Goal: Task Accomplishment & Management: Use online tool/utility

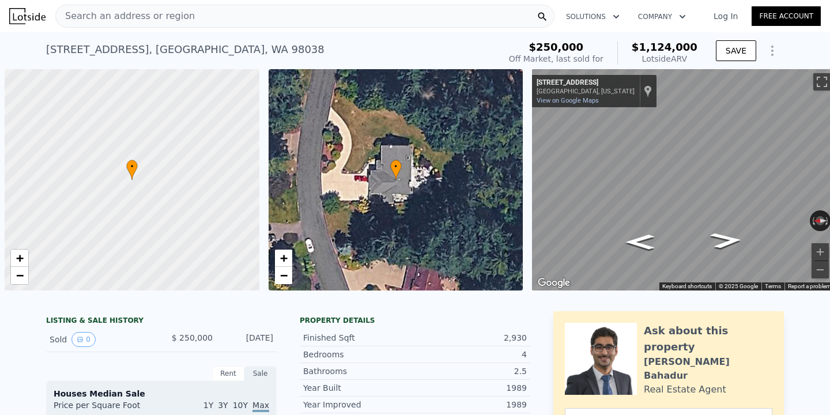
click at [267, 27] on div "Search an address or region" at bounding box center [304, 16] width 499 height 23
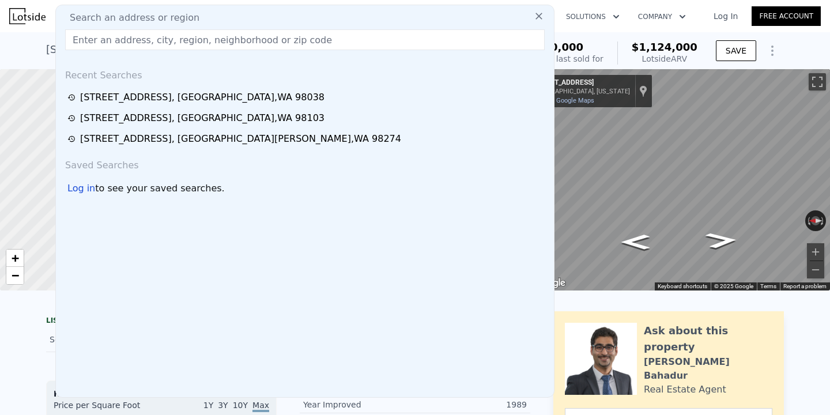
click at [258, 42] on input "text" at bounding box center [305, 39] width 480 height 21
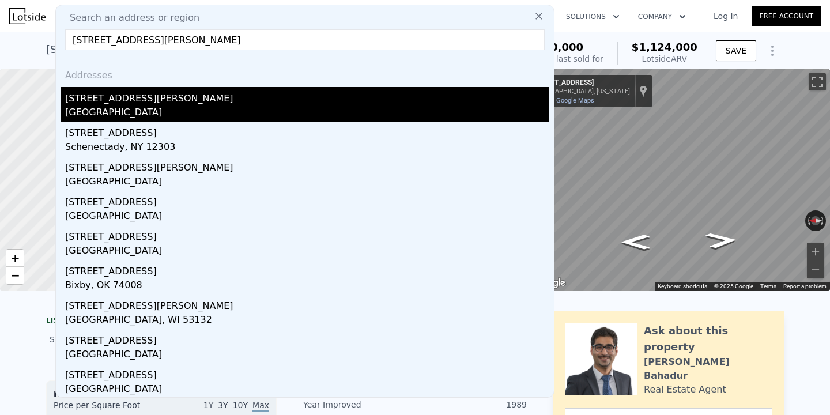
type input "[STREET_ADDRESS][PERSON_NAME]"
click at [214, 103] on div "[STREET_ADDRESS][PERSON_NAME]" at bounding box center [307, 96] width 484 height 18
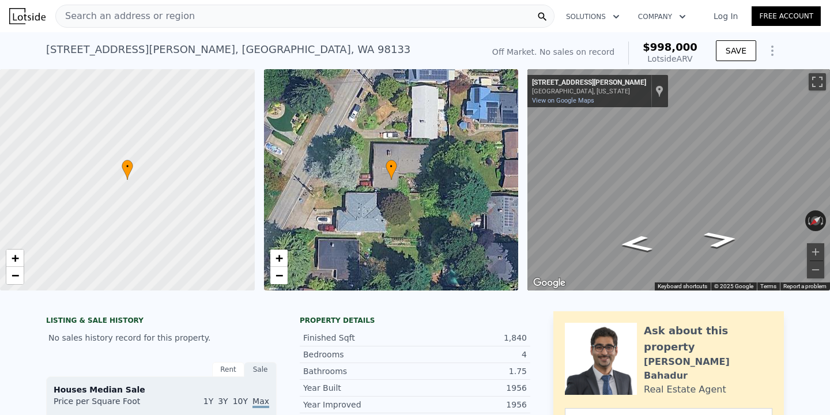
scroll to position [9, 0]
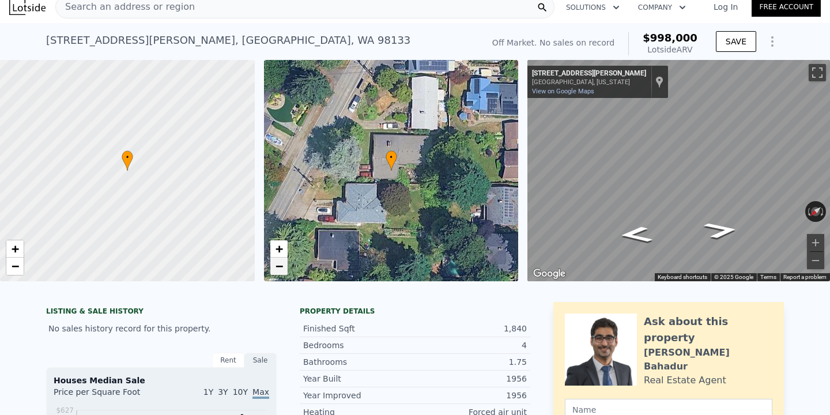
click at [282, 272] on span "−" at bounding box center [278, 266] width 7 height 14
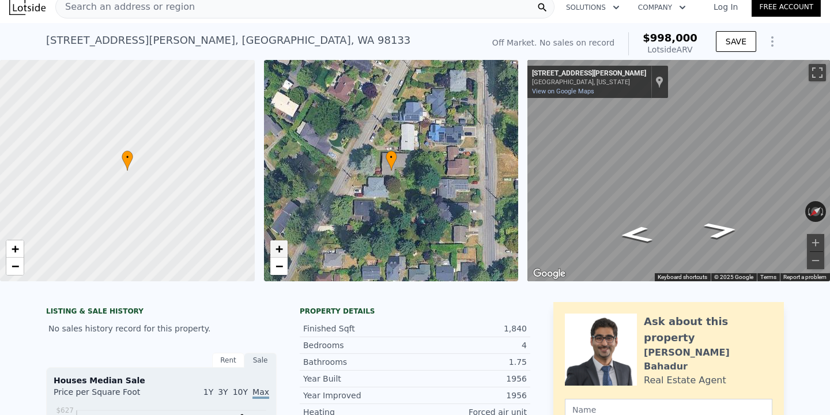
click at [277, 248] on span "+" at bounding box center [278, 249] width 7 height 14
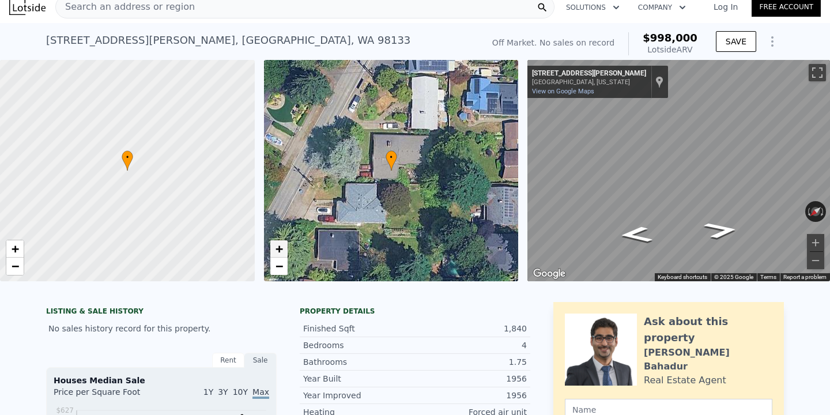
click at [277, 248] on span "+" at bounding box center [278, 249] width 7 height 14
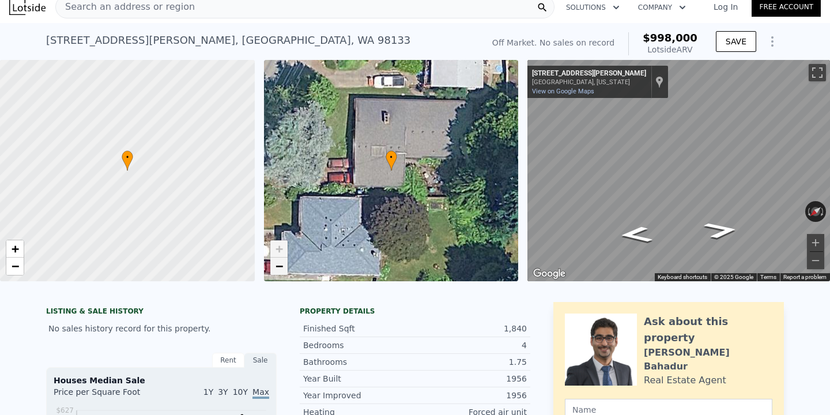
click at [278, 266] on span "−" at bounding box center [278, 266] width 7 height 14
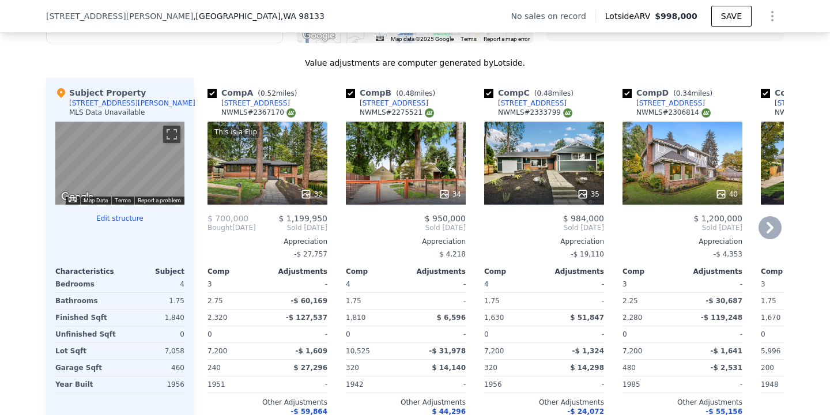
scroll to position [1222, 0]
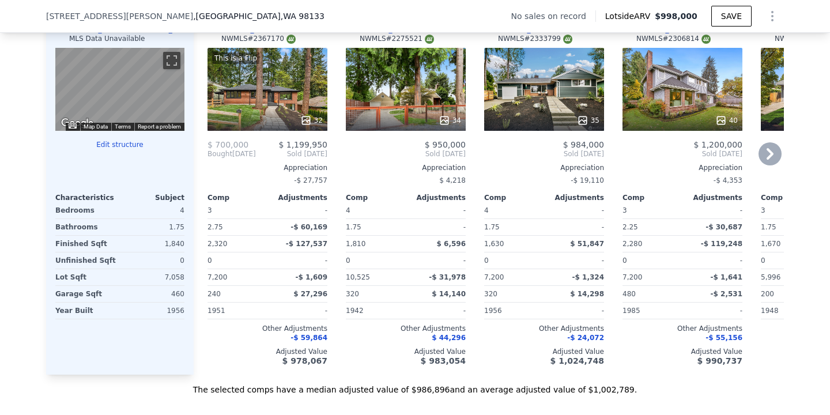
click at [540, 92] on div "35" at bounding box center [544, 89] width 120 height 83
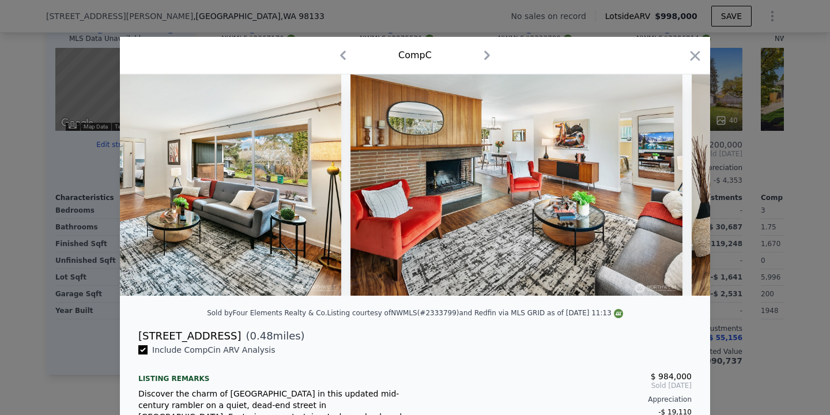
scroll to position [0, 1858]
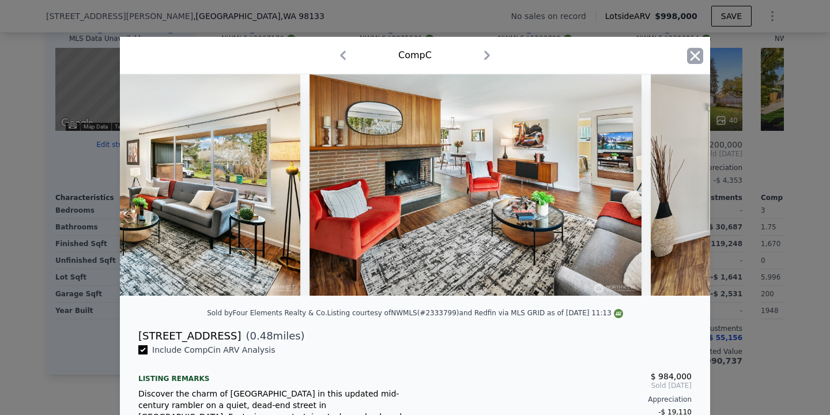
click at [692, 61] on icon "button" at bounding box center [695, 56] width 16 height 16
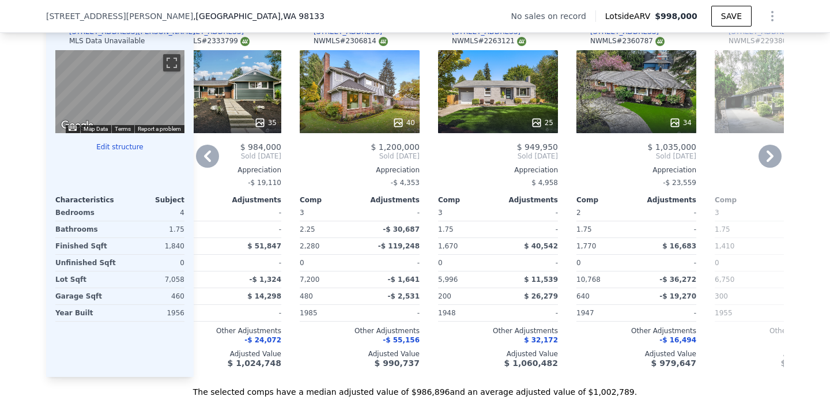
scroll to position [1216, 0]
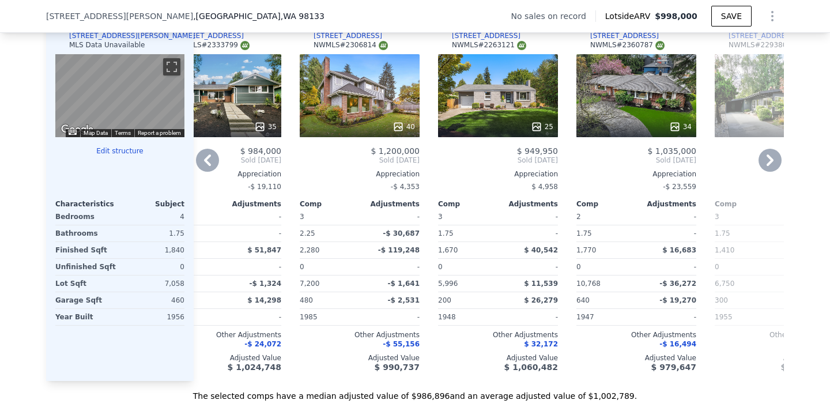
click at [503, 116] on div at bounding box center [498, 126] width 120 height 21
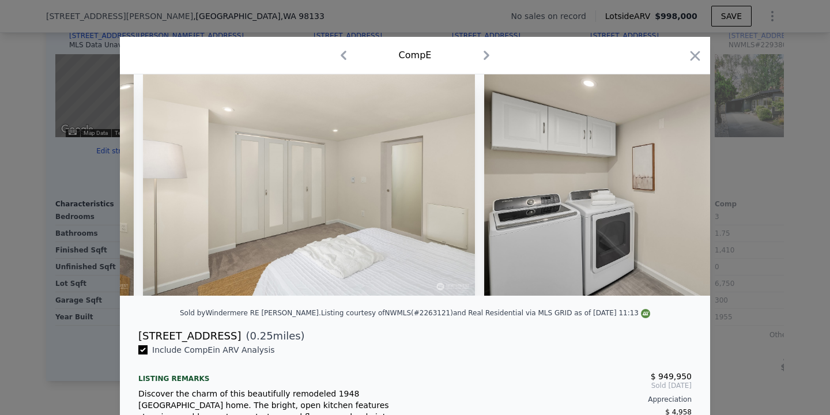
scroll to position [0, 7928]
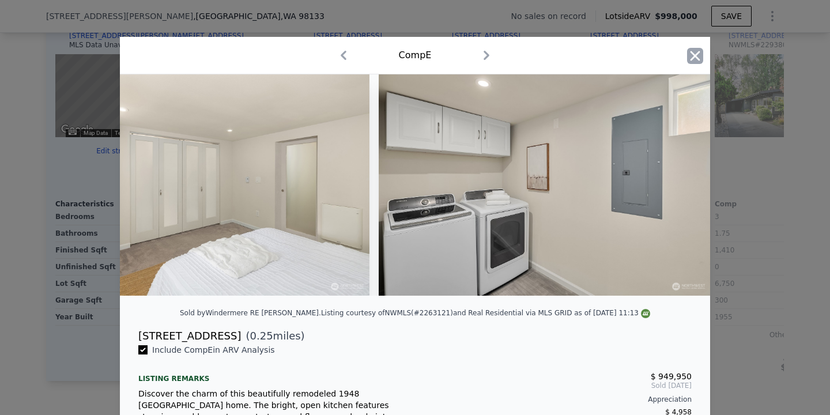
click at [692, 60] on icon "button" at bounding box center [695, 56] width 16 height 16
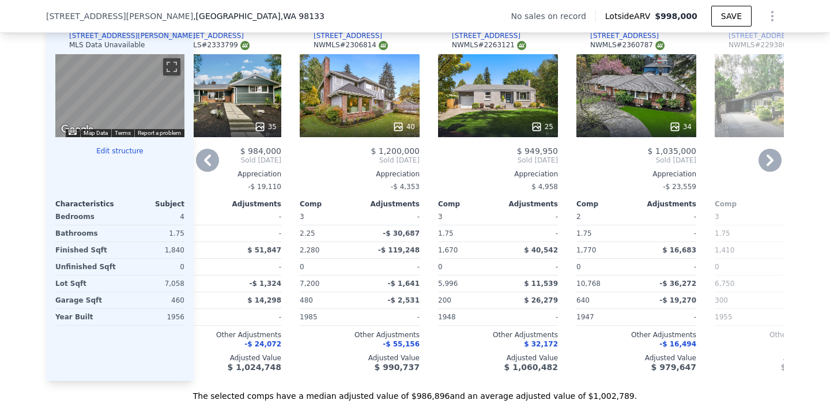
click at [767, 165] on icon at bounding box center [770, 160] width 7 height 12
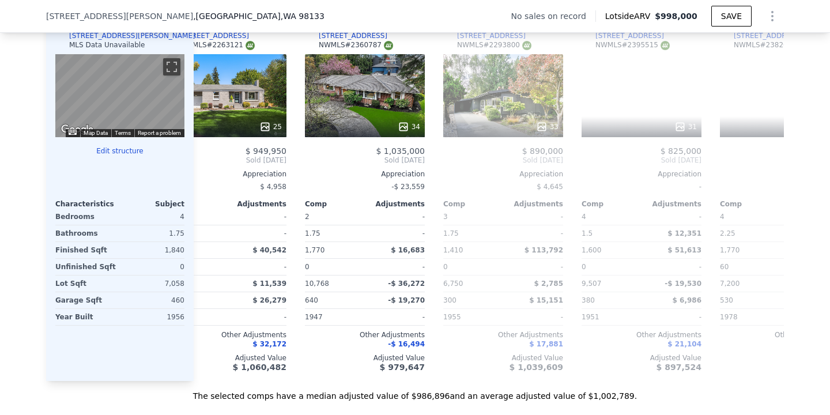
scroll to position [0, 599]
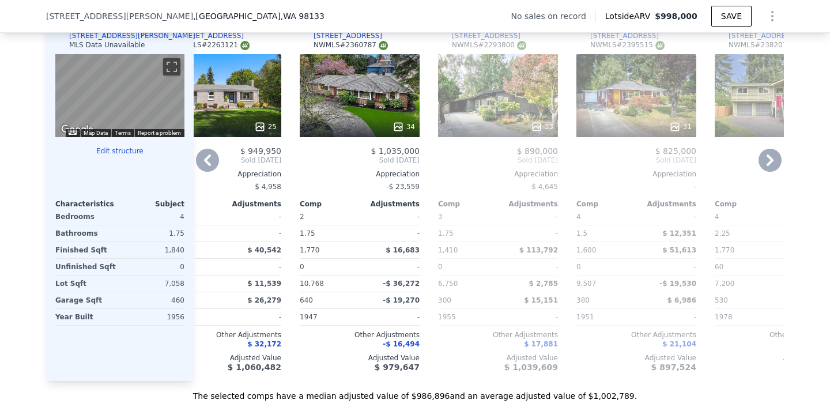
click at [197, 164] on icon at bounding box center [207, 160] width 23 height 23
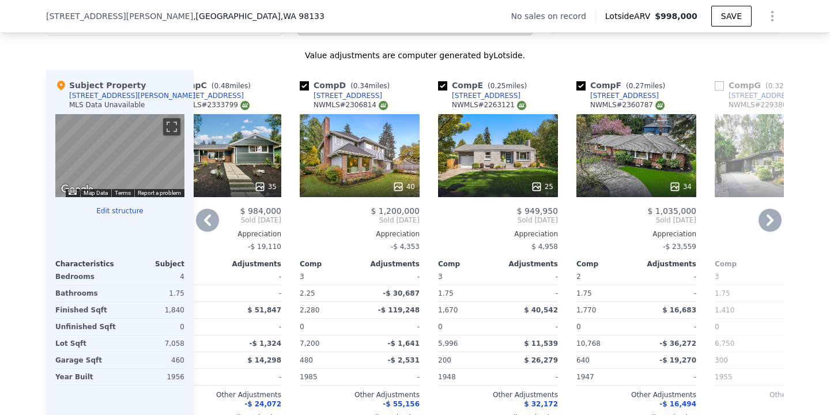
scroll to position [1149, 0]
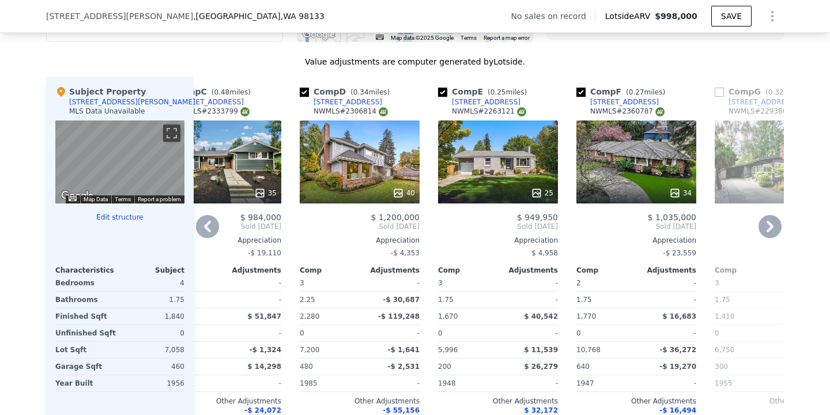
click at [202, 227] on icon at bounding box center [207, 226] width 23 height 23
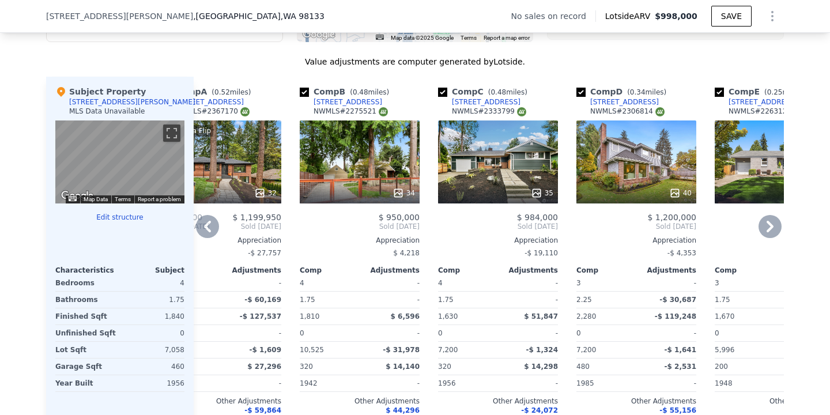
click at [207, 227] on icon at bounding box center [207, 226] width 23 height 23
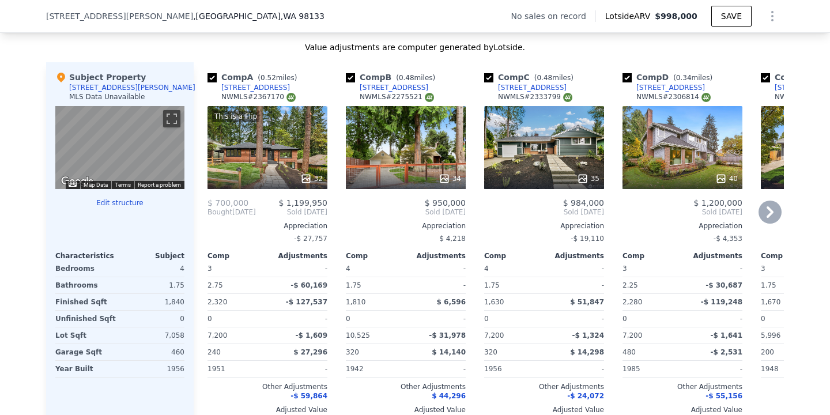
scroll to position [1164, 0]
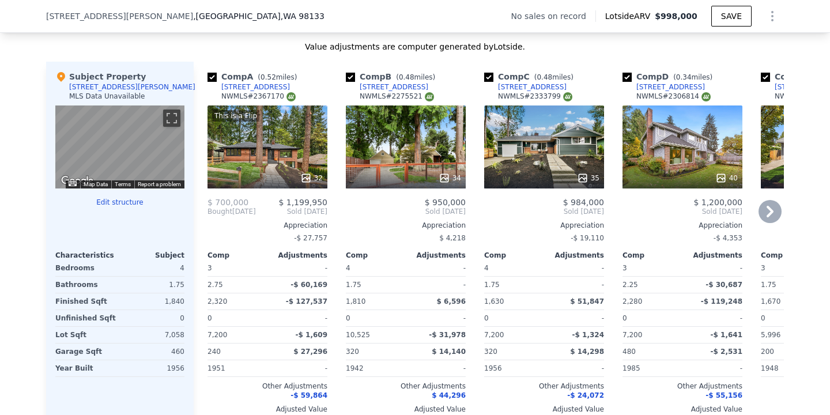
click at [766, 208] on icon at bounding box center [770, 211] width 23 height 23
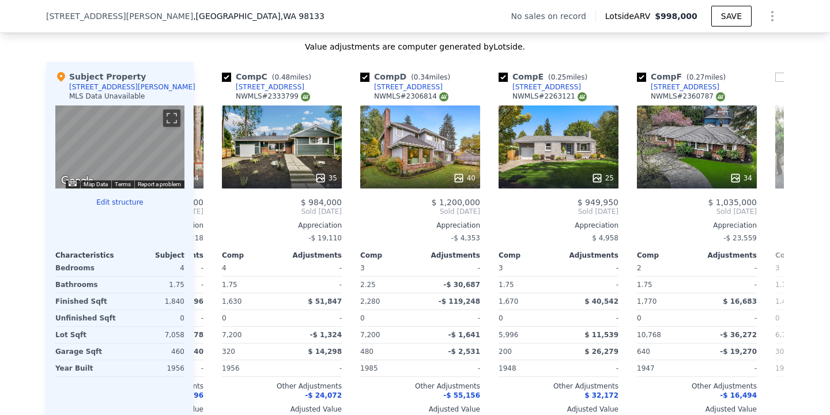
scroll to position [0, 277]
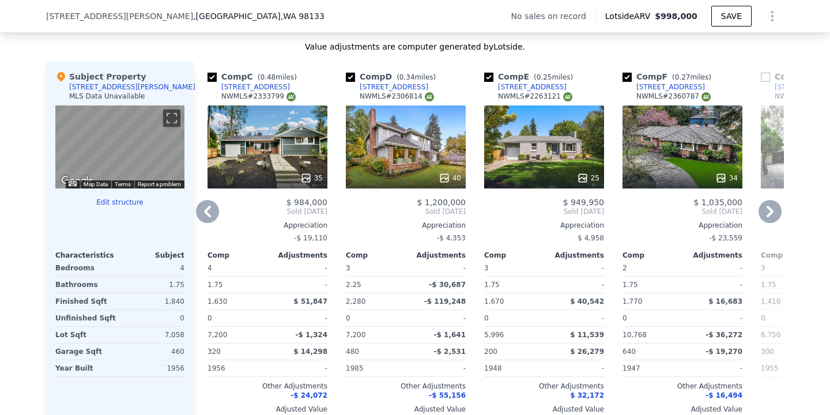
click at [766, 208] on icon at bounding box center [770, 211] width 23 height 23
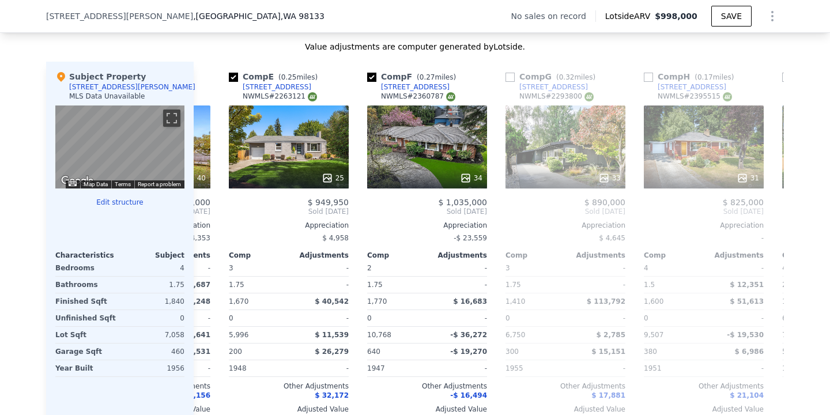
scroll to position [0, 553]
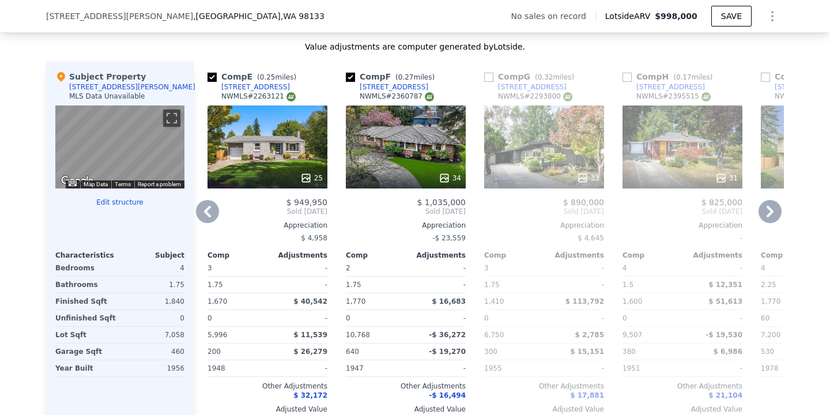
click at [220, 210] on span "Sold [DATE]" at bounding box center [268, 211] width 120 height 9
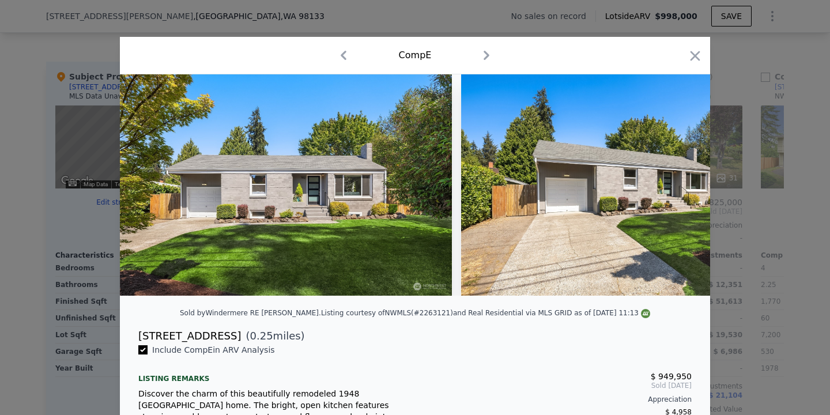
click at [765, 263] on div at bounding box center [415, 207] width 830 height 415
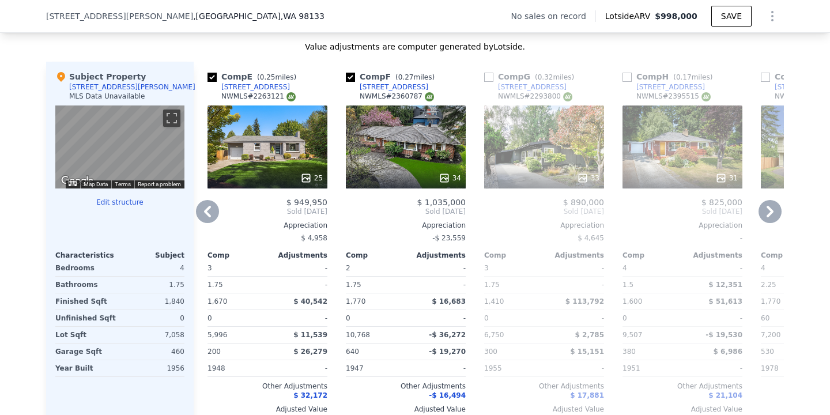
click at [767, 209] on icon at bounding box center [770, 211] width 23 height 23
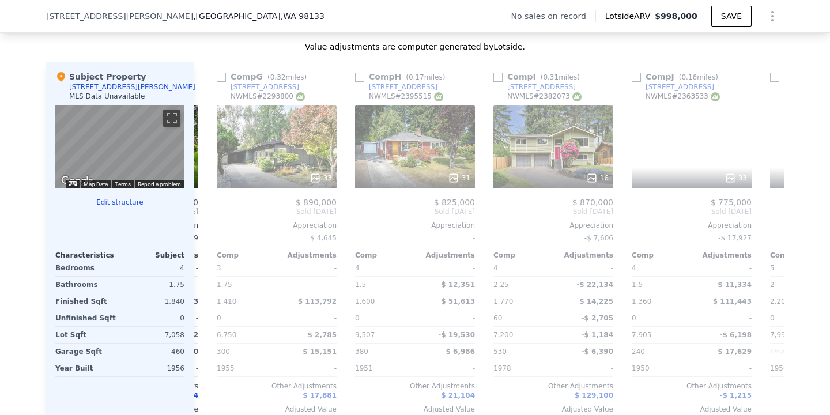
scroll to position [0, 830]
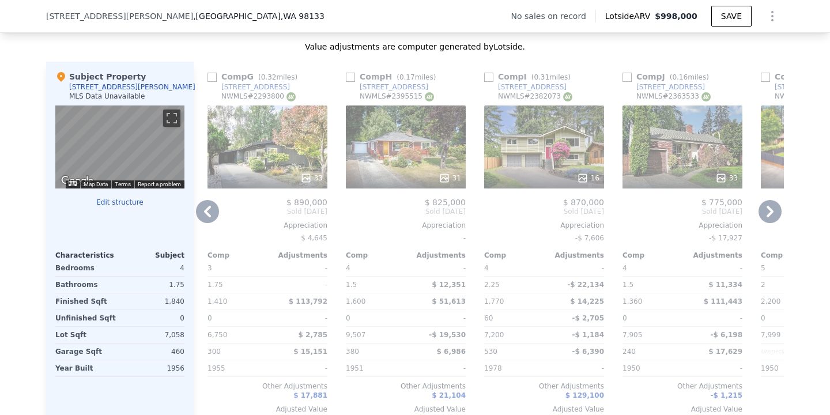
click at [767, 209] on icon at bounding box center [770, 211] width 23 height 23
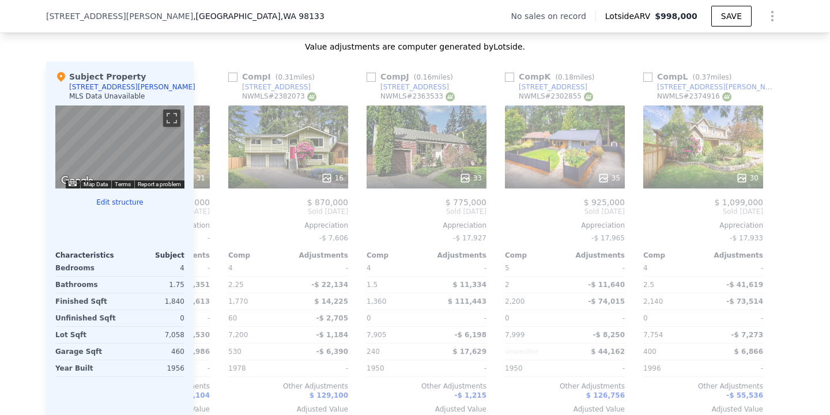
scroll to position [0, 1097]
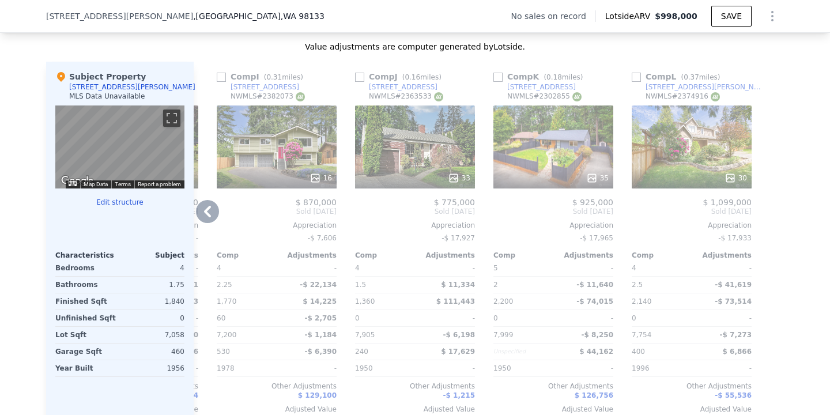
click at [209, 203] on icon at bounding box center [207, 211] width 23 height 23
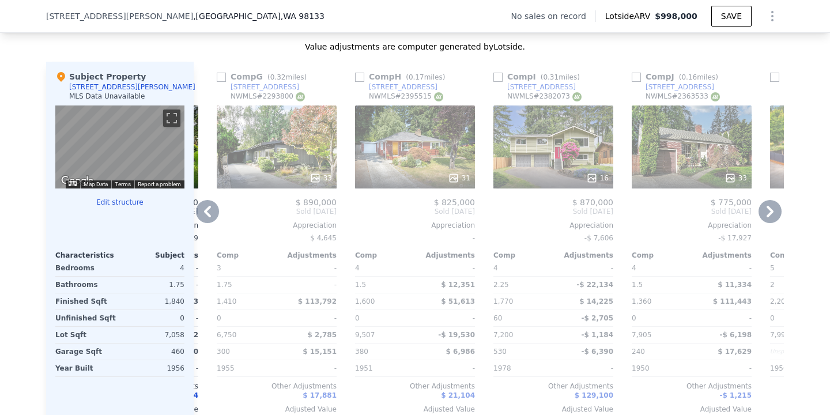
click at [210, 213] on icon at bounding box center [207, 211] width 23 height 23
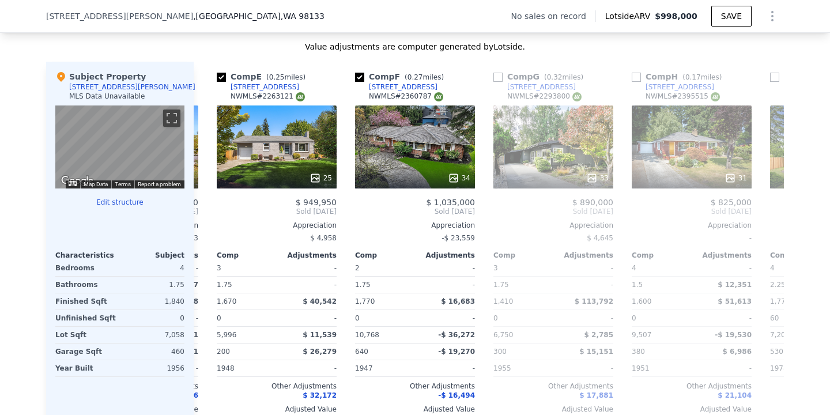
click at [210, 213] on div "Comp A ( 0.52 miles) [STREET_ADDRESS] This is a Flip 32 $ 700,000 $ 1,199,950 B…" at bounding box center [489, 247] width 590 height 371
click at [210, 213] on icon at bounding box center [207, 211] width 23 height 23
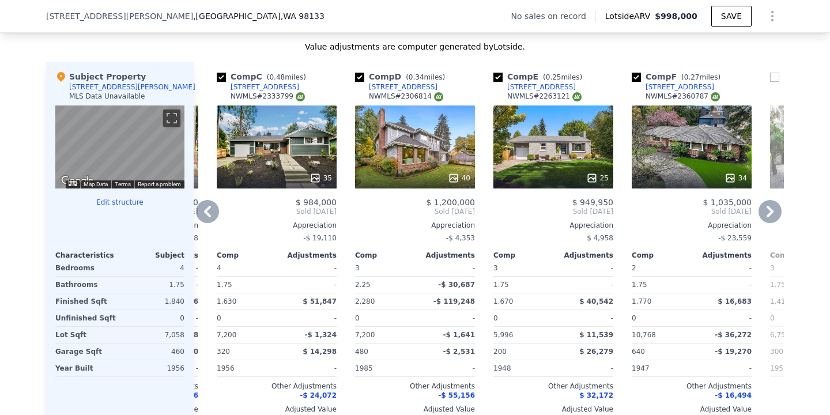
click at [210, 213] on icon at bounding box center [207, 211] width 23 height 23
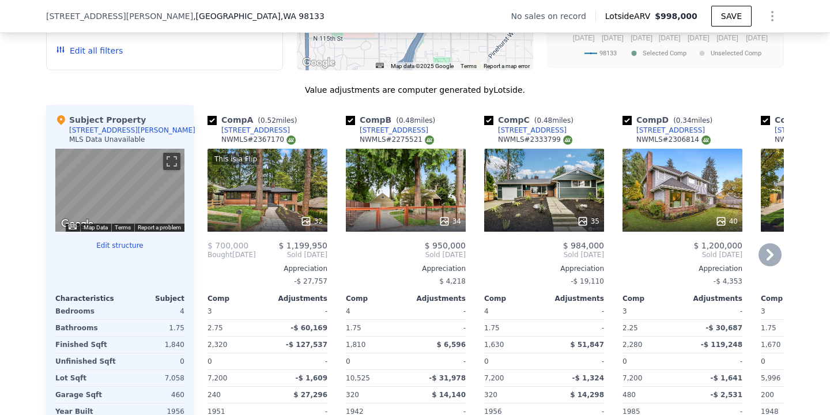
scroll to position [1115, 0]
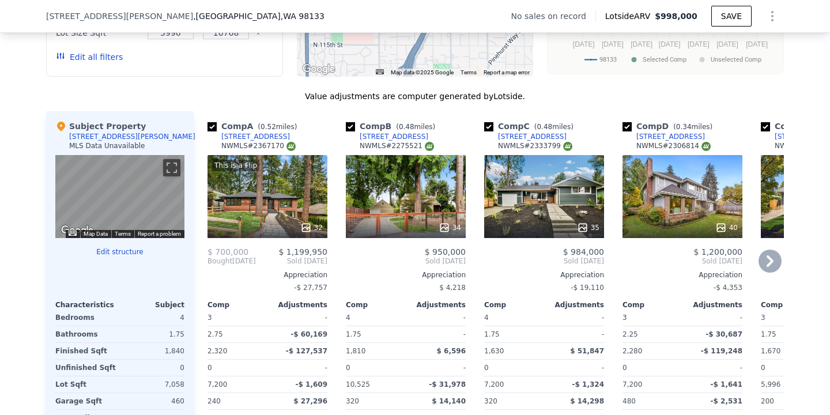
click at [765, 265] on icon at bounding box center [770, 261] width 23 height 23
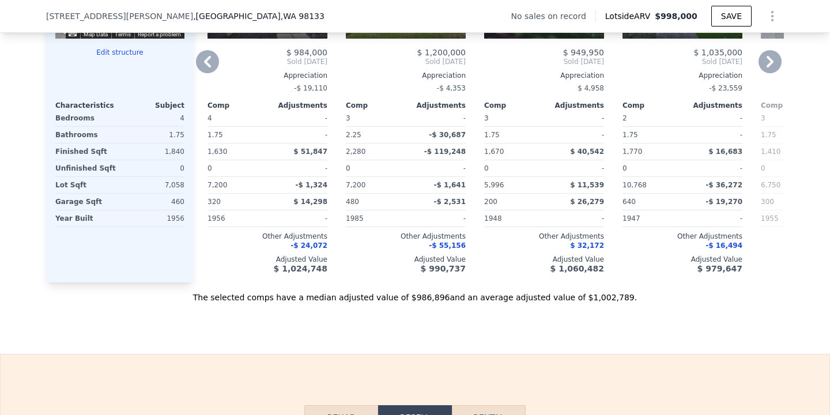
scroll to position [1710, 0]
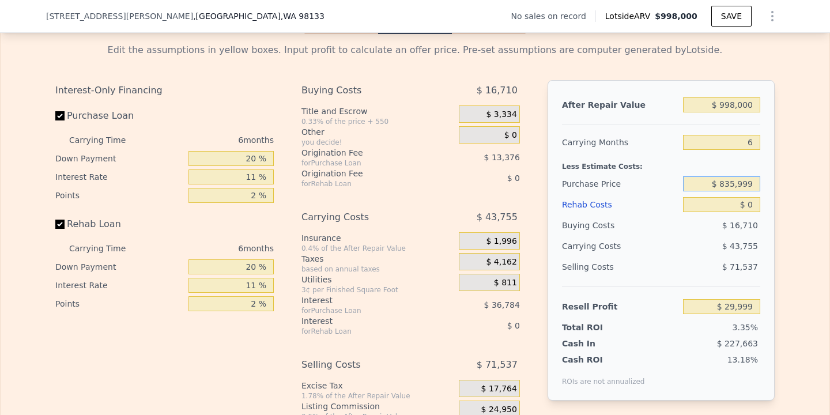
click at [736, 183] on input "$ 835,999" at bounding box center [721, 183] width 77 height 15
click at [755, 205] on input "$ 0" at bounding box center [721, 204] width 77 height 15
type input "$ 60"
type input "$ 29,938"
type input "$ 600"
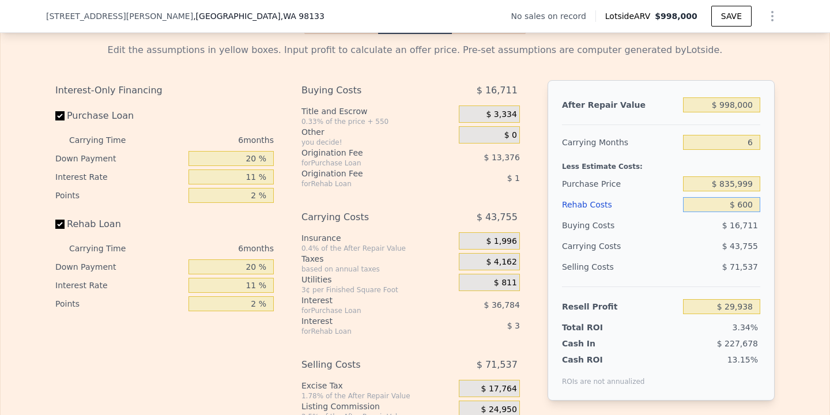
type input "$ 29,365"
type input "$ 6,000"
type input "$ 23,639"
type input "$ 60,000"
type input "-$ 33,601"
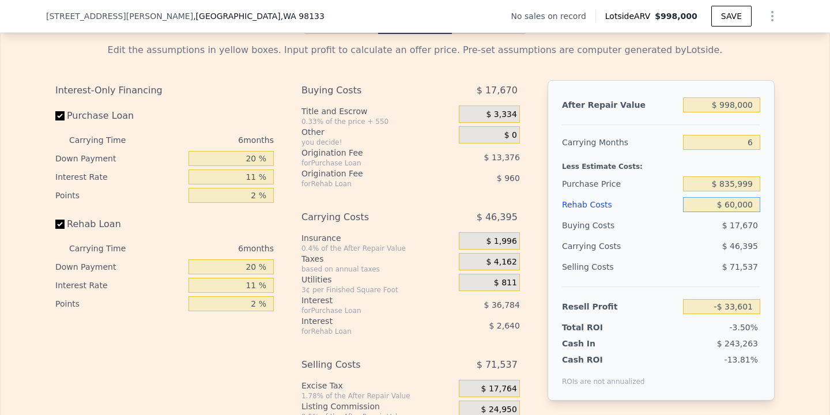
type input "$ 600,000"
type input "-$ 606,001"
type input "$ 60,000"
type input "-$ 33,601"
type input "$ 60,000"
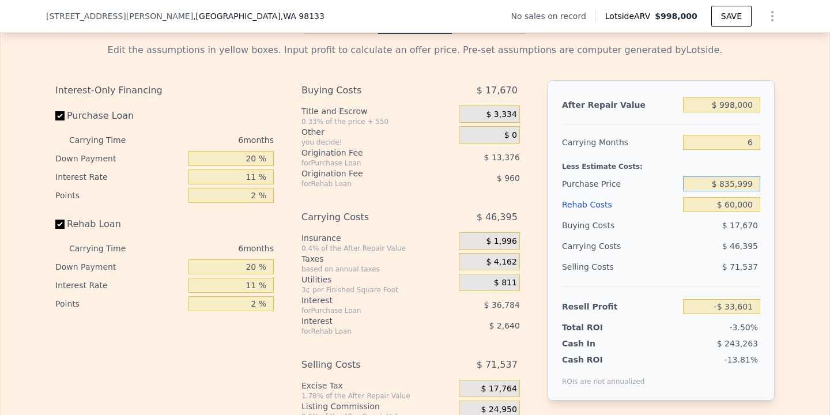
click at [734, 182] on input "$ 835,999" at bounding box center [721, 183] width 77 height 15
type input "$ 8,999"
click at [752, 142] on input "6" at bounding box center [721, 142] width 77 height 15
type input "$ 845,775"
type input "3"
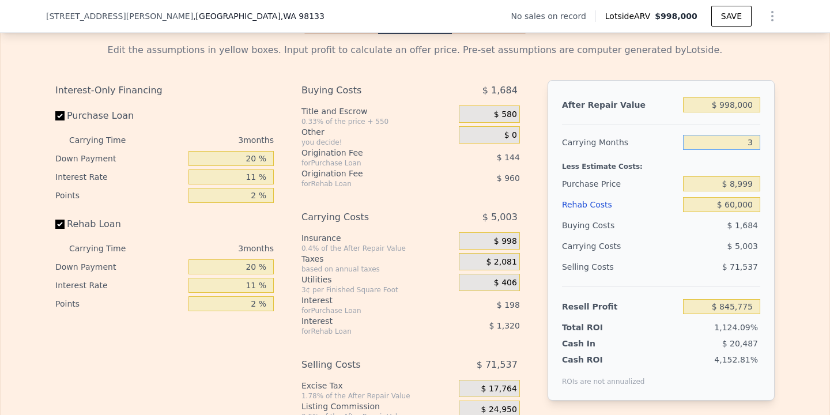
type input "$ 850,777"
type input "3"
click at [735, 184] on input "$ 8,999" at bounding box center [721, 183] width 77 height 15
type input "$ 8"
type input "$ 775,000"
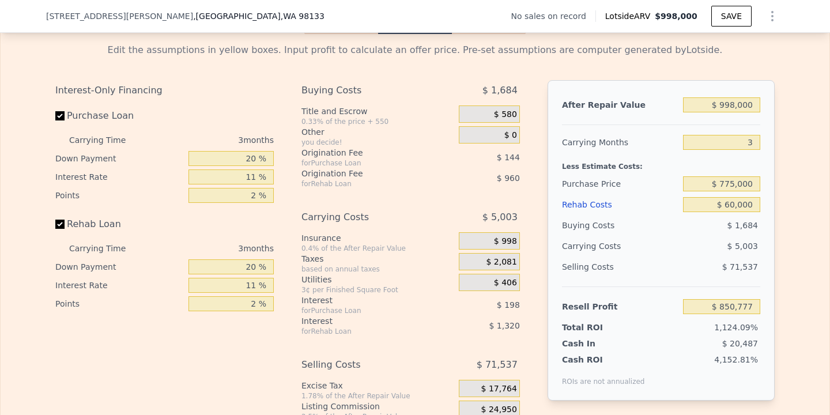
click at [780, 233] on div "Edit the assumptions in yellow boxes. Input profit to calculate an offer price.…" at bounding box center [415, 248] width 738 height 429
type input "$ 53,118"
click at [731, 182] on input "$ 775,000" at bounding box center [721, 183] width 77 height 15
click at [740, 211] on input "$ 60,000" at bounding box center [721, 204] width 77 height 15
type input "$ 6,000"
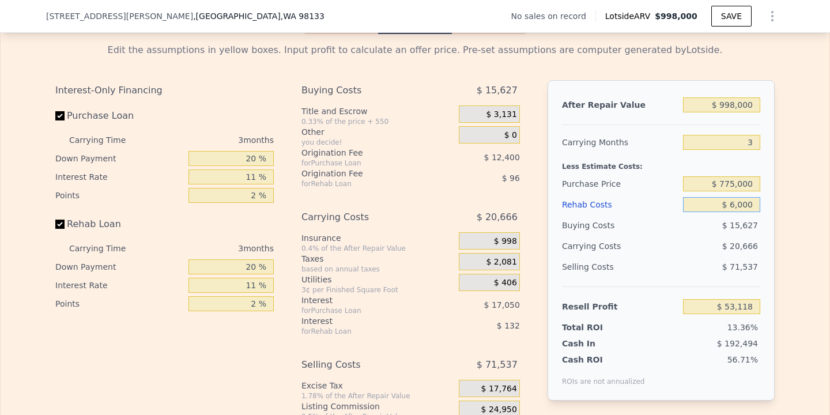
type input "$ 109,170"
type input "$ 600"
type input "$ 114,776"
type input "$ 60"
type input "$ 115,337"
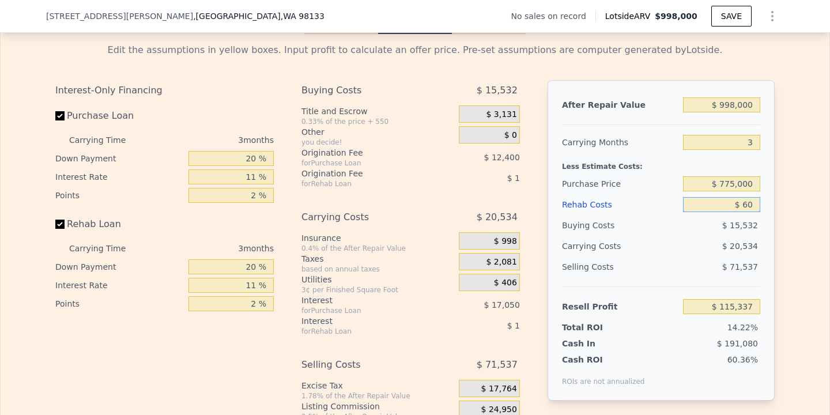
type input "$ 6"
type input "$ 115,392"
click at [768, 223] on div "After Repair Value $ 998,000 Carrying Months 3 Less Estimate Costs: Purchase Pr…" at bounding box center [661, 240] width 227 height 320
click at [735, 183] on input "$ 775,000" at bounding box center [721, 183] width 77 height 15
type input "$ 750,000"
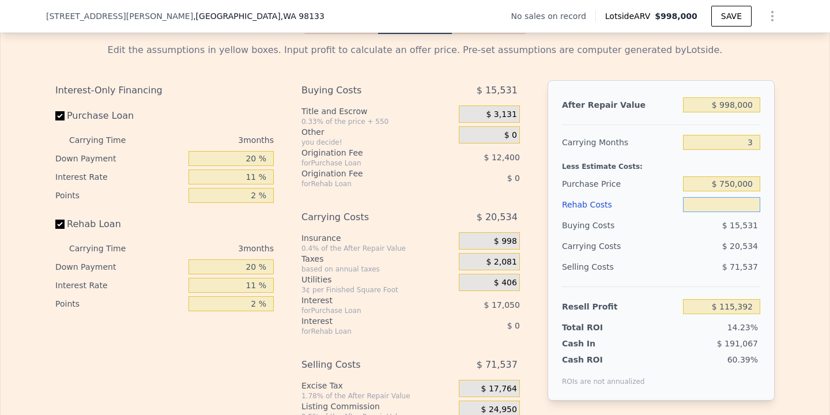
click at [744, 204] on input "text" at bounding box center [721, 204] width 77 height 15
type input "$ 6"
type input "$ 141,424"
click at [756, 206] on input "$ 6" at bounding box center [721, 204] width 77 height 15
type input "$ 60"
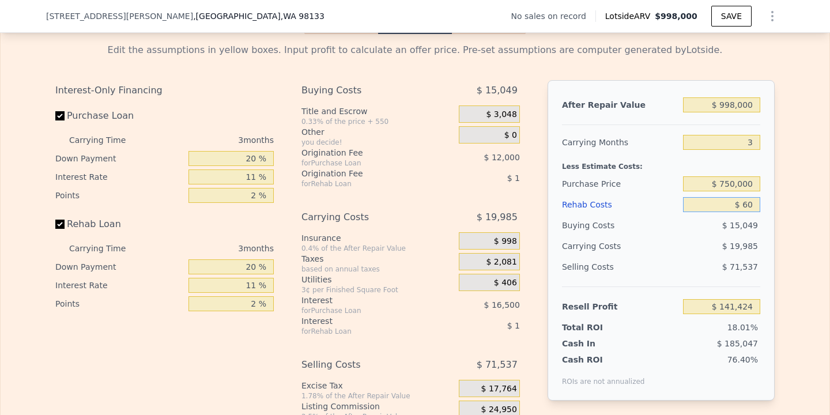
type input "$ 141,369"
type input "$ 6"
type input "$ 141,424"
type input "$ 4"
type input "$ 141,426"
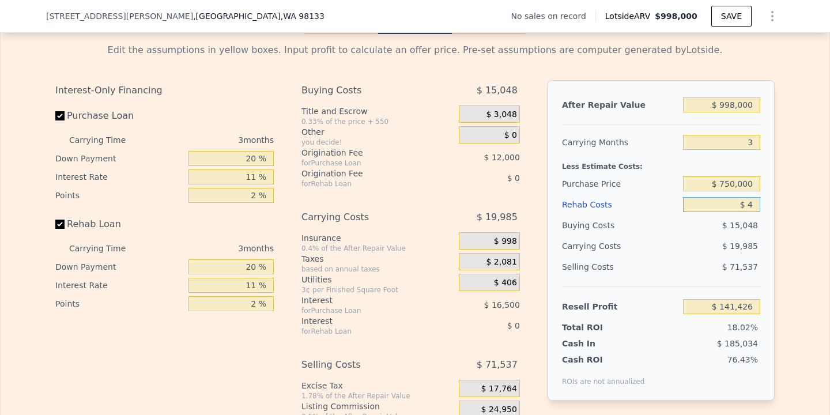
type input "$ 45"
type input "$ 141,384"
type input "$ 450"
type input "$ 140,964"
type input "$ 4,500"
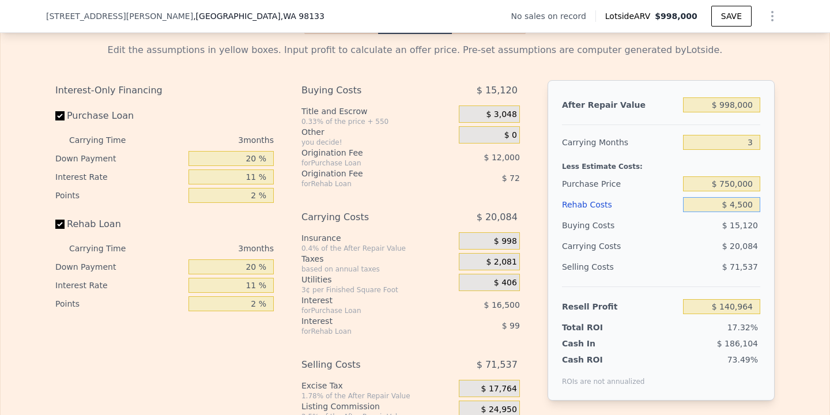
type input "$ 136,759"
type input "$ 45,000"
type input "$ 94,720"
type input "$ 45,000"
type input "6"
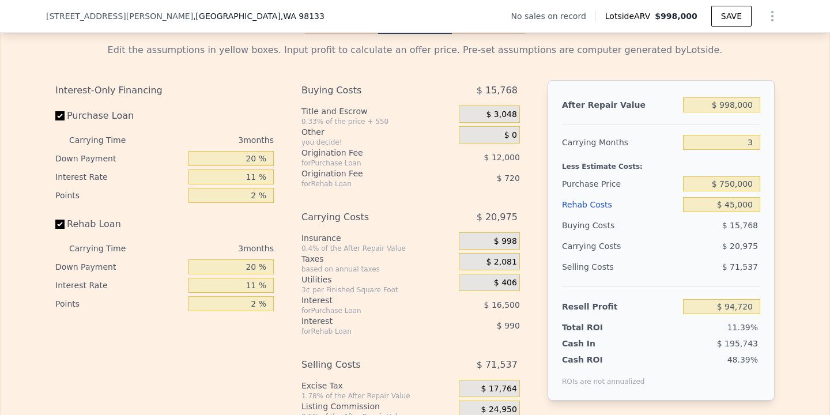
type input "$ 0"
type input "$ 29,999"
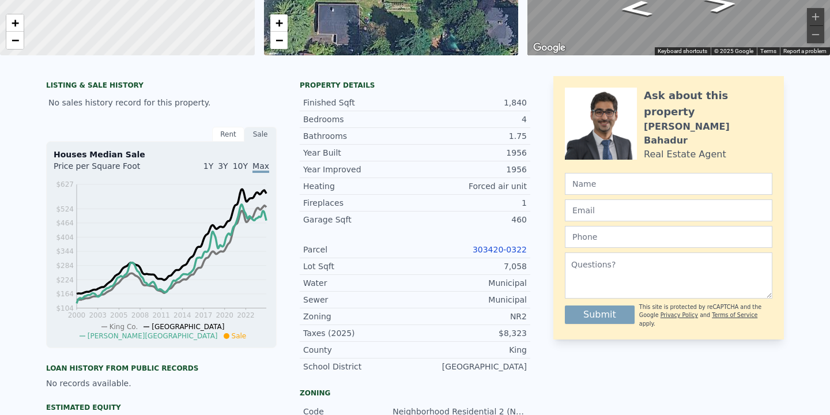
scroll to position [0, 0]
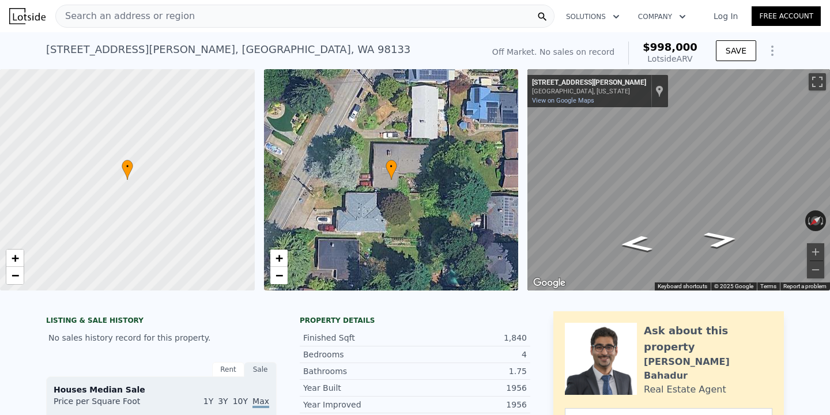
click at [229, 9] on div "Search an address or region" at bounding box center [304, 16] width 499 height 23
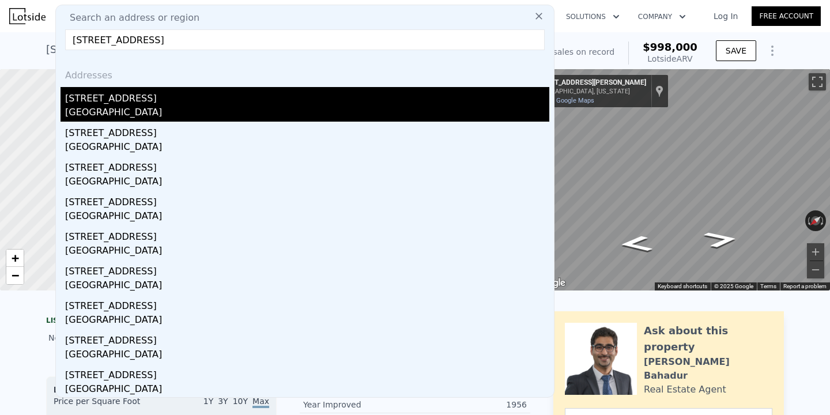
type input "[STREET_ADDRESS]"
click at [184, 101] on div "[STREET_ADDRESS]" at bounding box center [307, 96] width 484 height 18
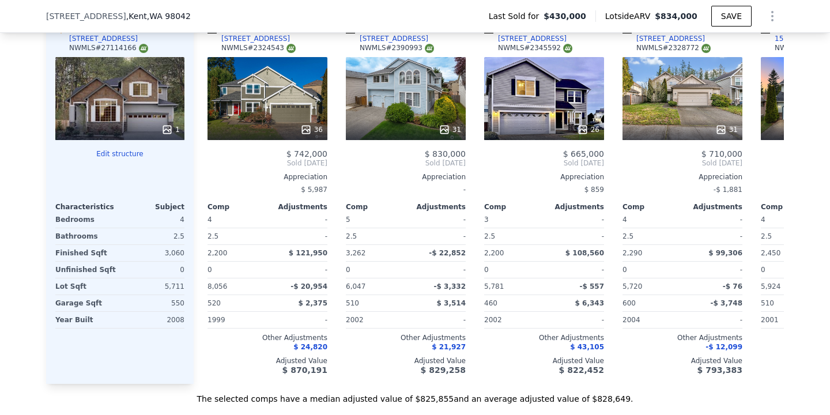
scroll to position [1228, 0]
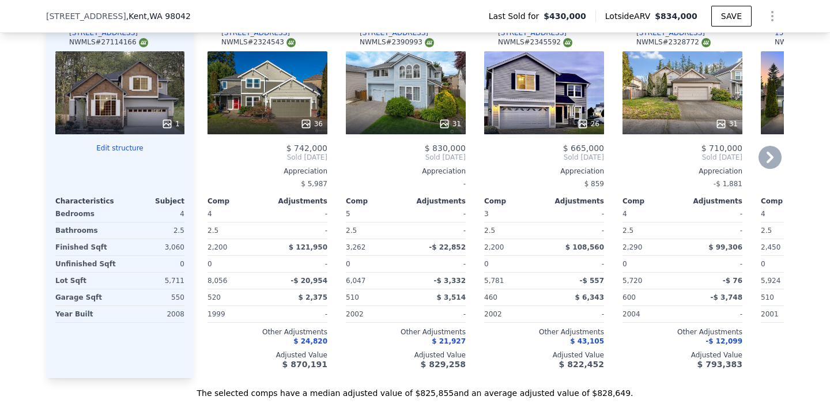
click at [774, 156] on icon at bounding box center [770, 157] width 23 height 23
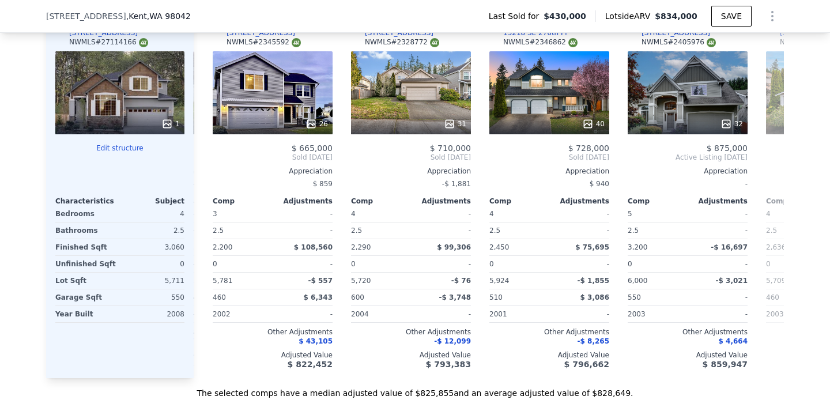
scroll to position [0, 277]
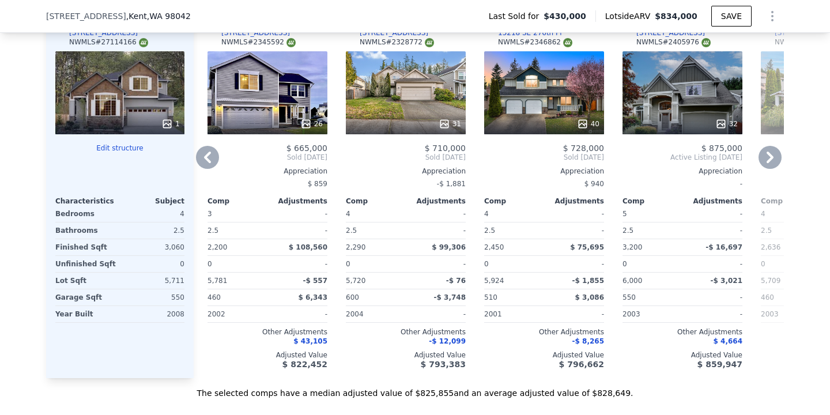
click at [774, 156] on icon at bounding box center [770, 157] width 23 height 23
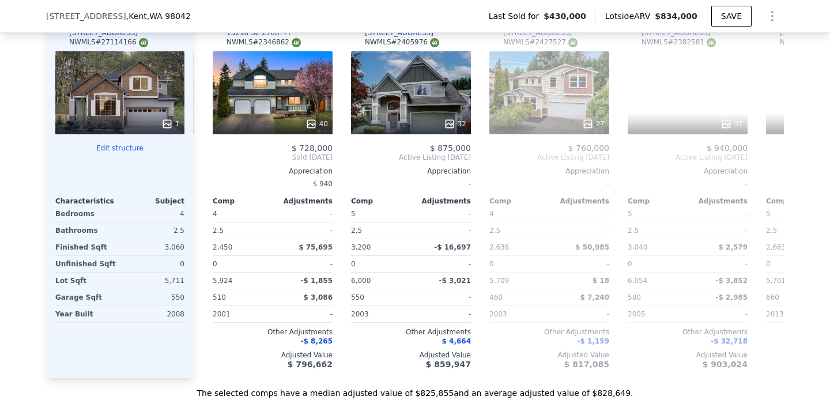
scroll to position [0, 553]
